Goal: Find contact information: Find contact information

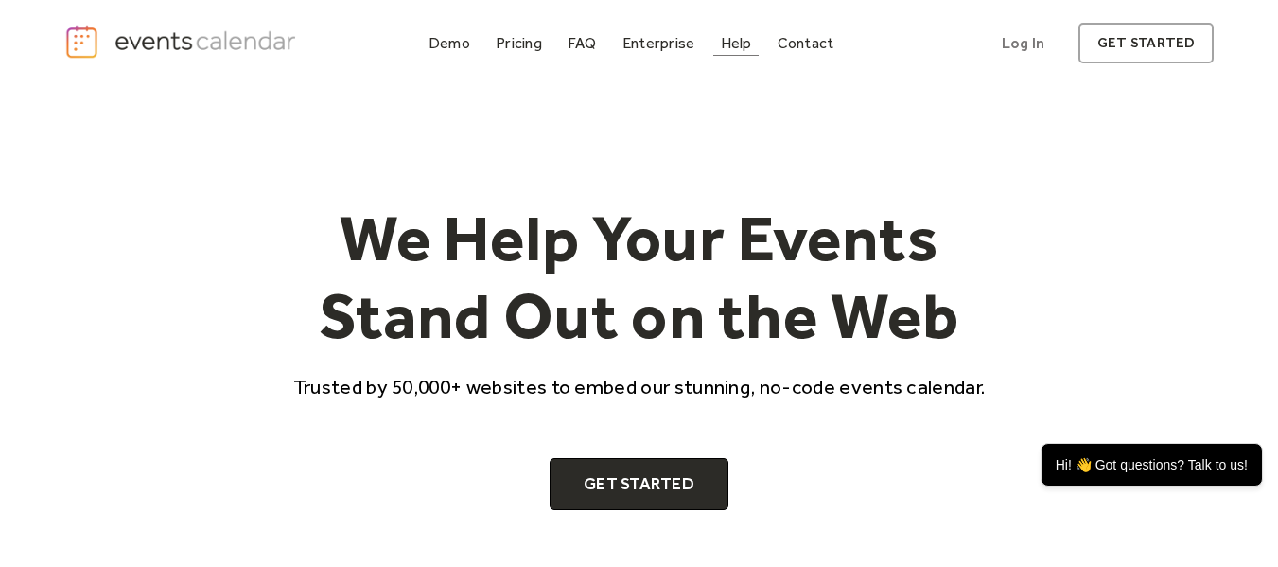
click at [736, 44] on div "Help" at bounding box center [736, 43] width 31 height 10
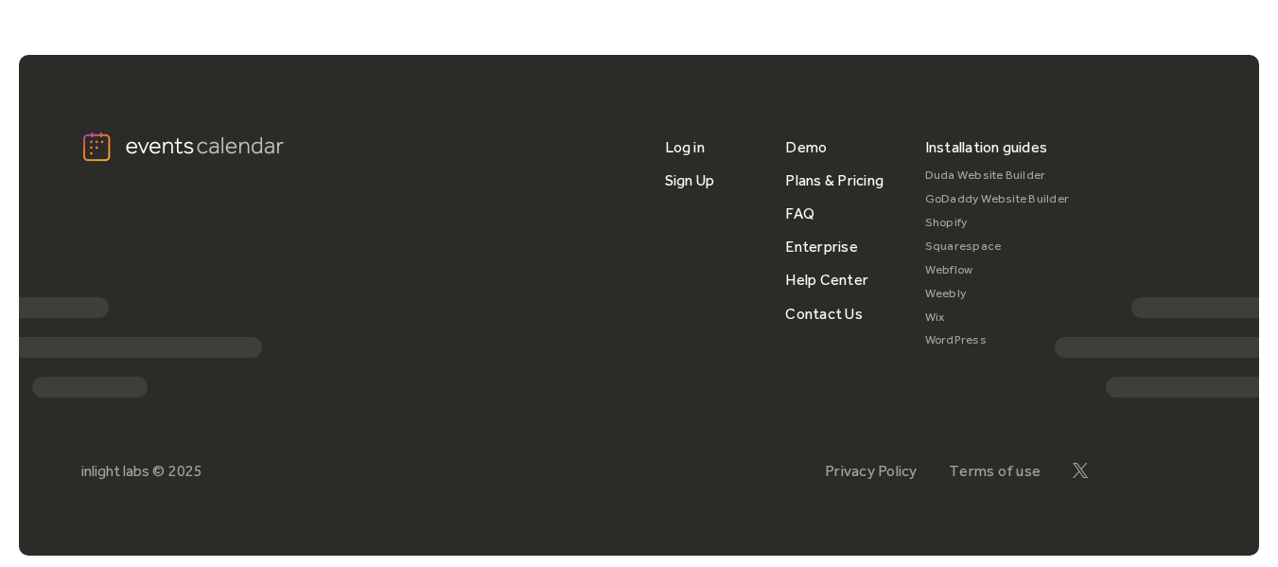
scroll to position [1524, 0]
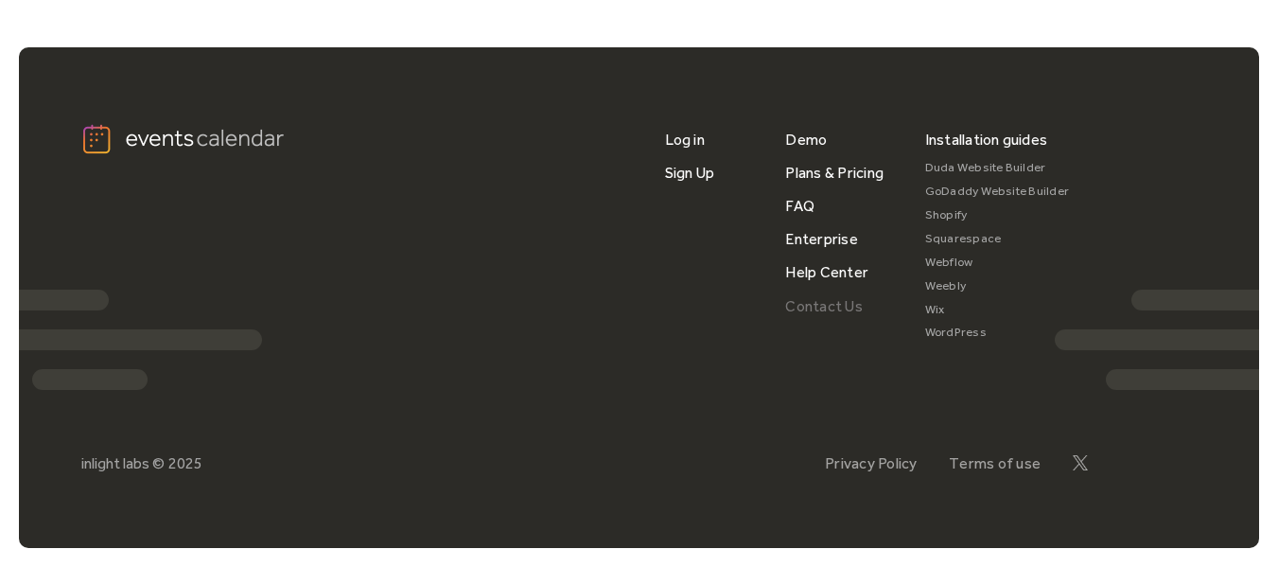
click at [828, 309] on link "Contact Us" at bounding box center [823, 306] width 77 height 33
